Goal: Navigation & Orientation: Find specific page/section

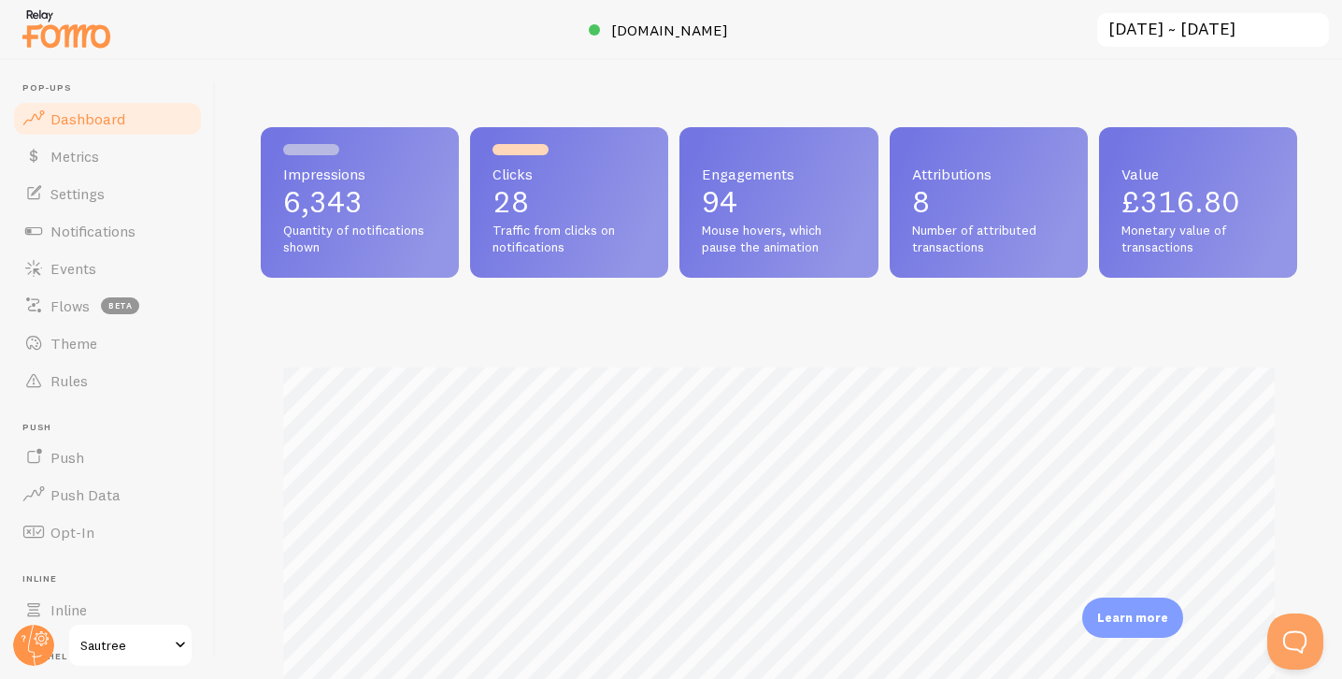
scroll to position [491, 1037]
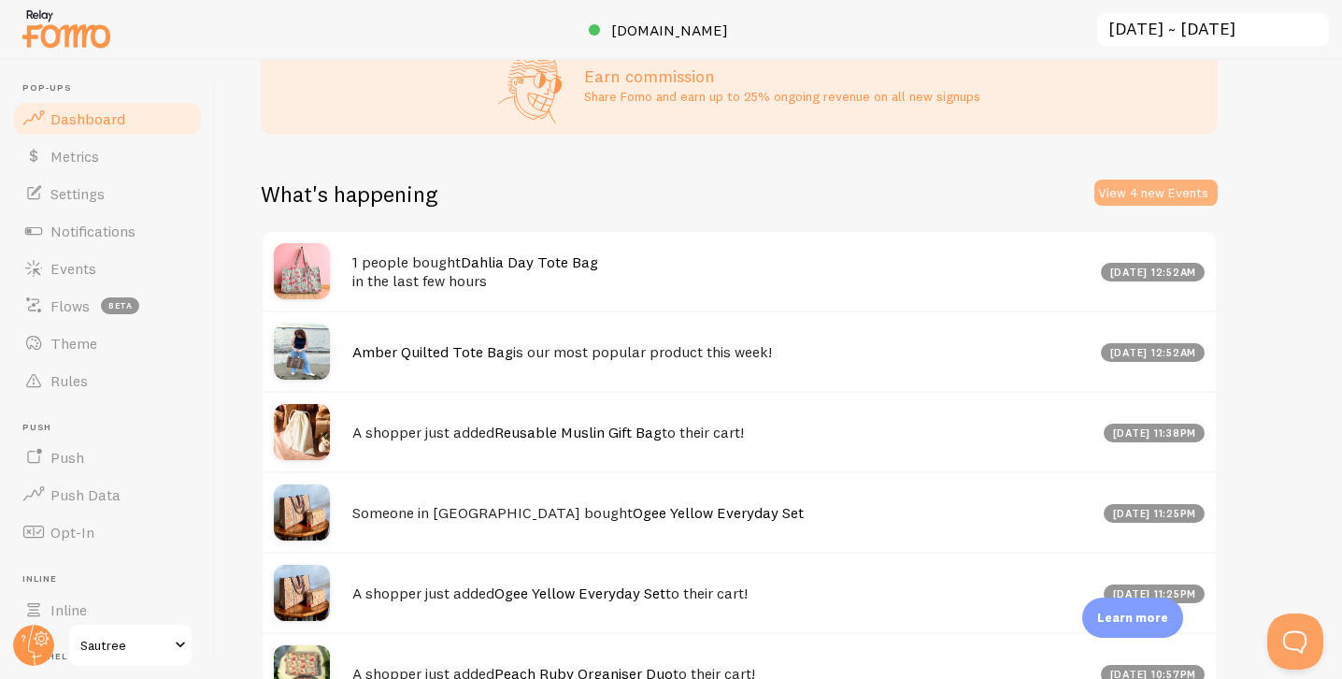
click at [1154, 200] on button "View 4 new Events" at bounding box center [1156, 192] width 123 height 26
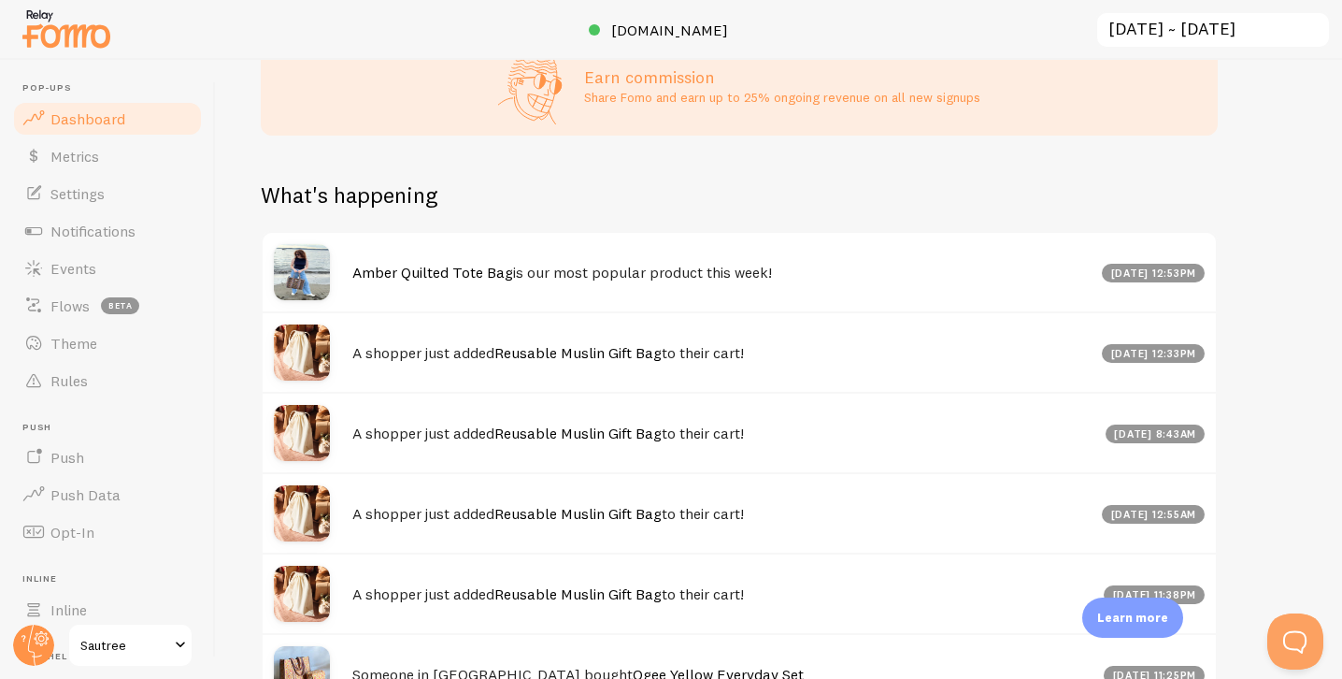
scroll to position [947, 0]
